Goal: Find specific page/section: Find specific page/section

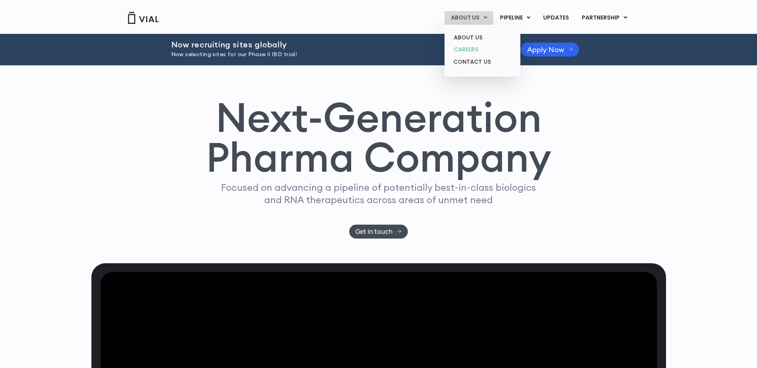
click at [475, 49] on link "CAREERS" at bounding box center [482, 49] width 70 height 12
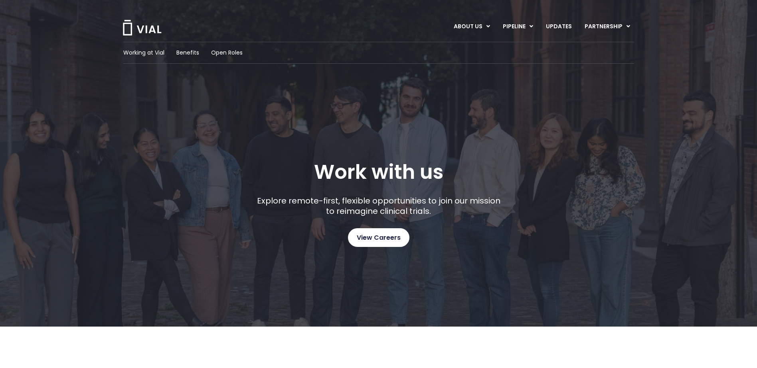
click at [383, 242] on span "View Careers" at bounding box center [379, 238] width 44 height 10
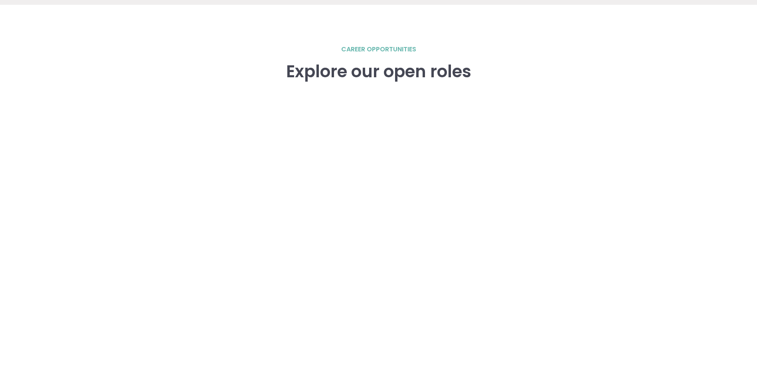
scroll to position [1103, 0]
